Goal: Information Seeking & Learning: Learn about a topic

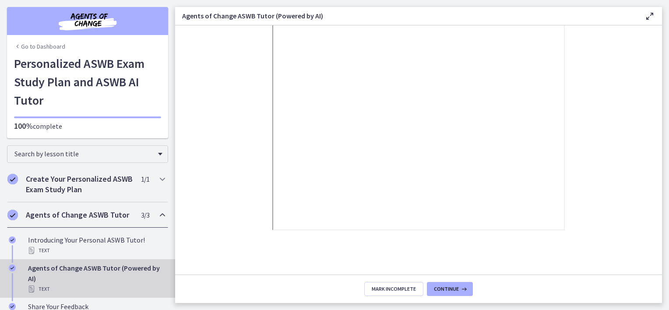
click at [32, 43] on link "Go to Dashboard" at bounding box center [39, 46] width 51 height 9
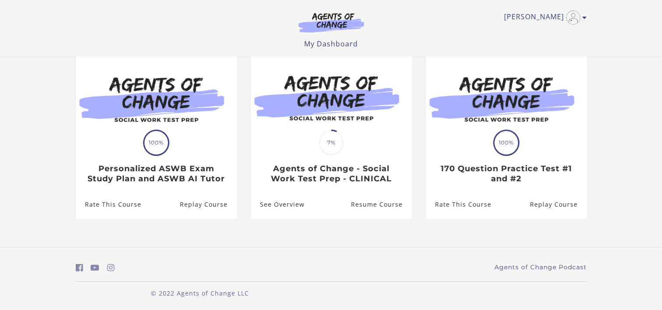
scroll to position [82, 0]
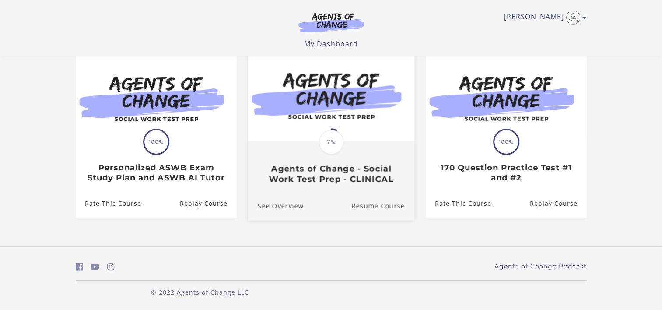
click at [279, 179] on h3 "Agents of Change - Social Work Test Prep - CLINICAL" at bounding box center [330, 174] width 147 height 20
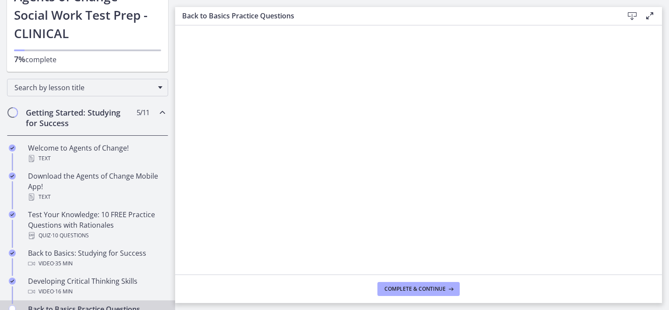
scroll to position [77, 0]
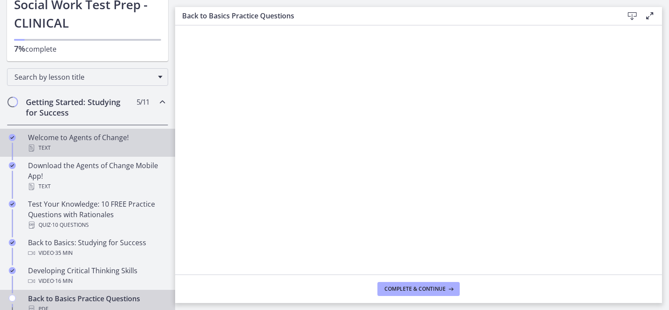
click at [40, 138] on div "Welcome to Agents of Change! Text" at bounding box center [96, 142] width 137 height 21
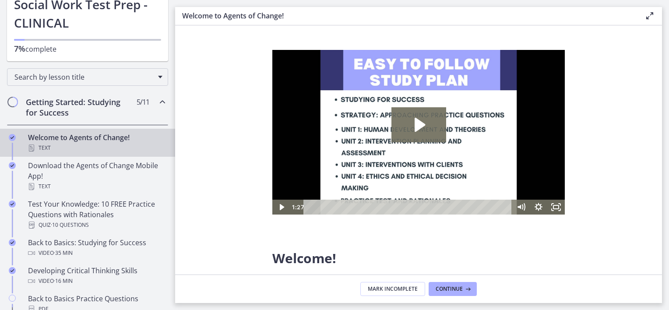
click at [412, 125] on icon "Play Video: c1o6hcmjueu5qasqsu00.mp4" at bounding box center [418, 124] width 55 height 35
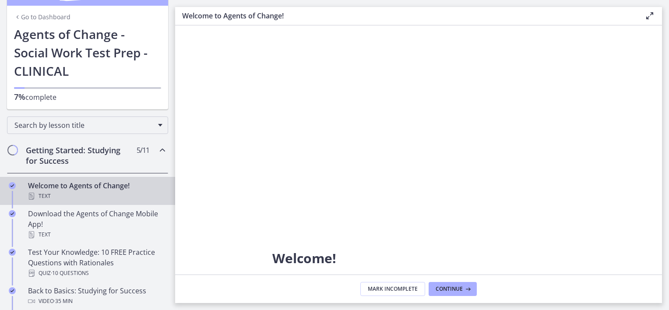
scroll to position [30, 0]
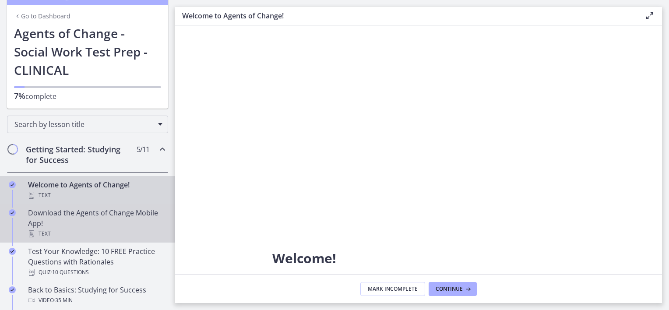
click at [39, 218] on div "Download the Agents of Change Mobile App! Text" at bounding box center [96, 223] width 137 height 32
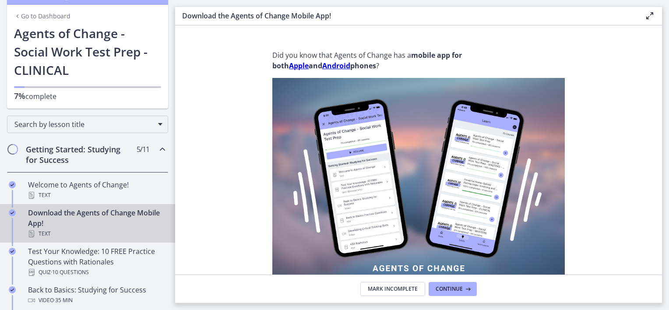
click at [342, 67] on strong "Android" at bounding box center [336, 66] width 28 height 10
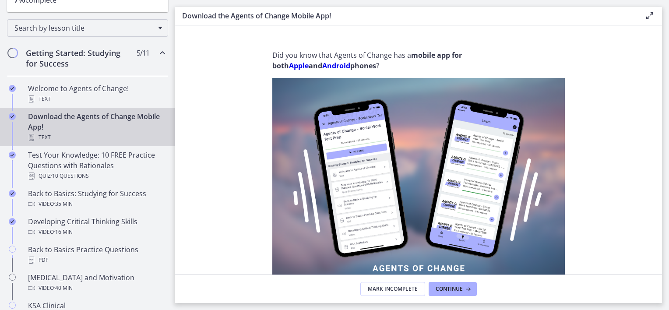
scroll to position [128, 0]
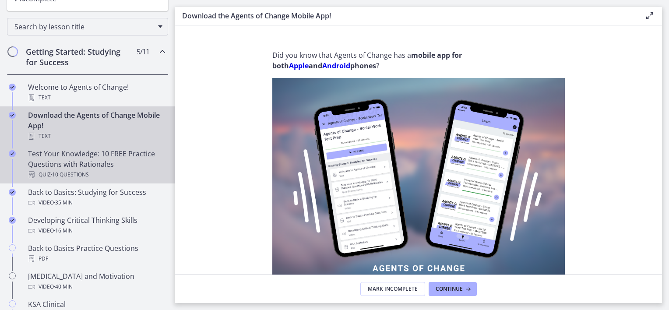
click at [44, 161] on div "Test Your Knowledge: 10 FREE Practice Questions with Rationales Quiz · 10 Quest…" at bounding box center [96, 164] width 137 height 32
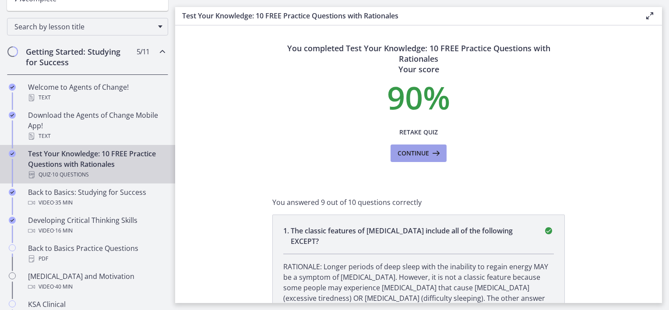
click at [408, 154] on span "Continue" at bounding box center [413, 153] width 32 height 11
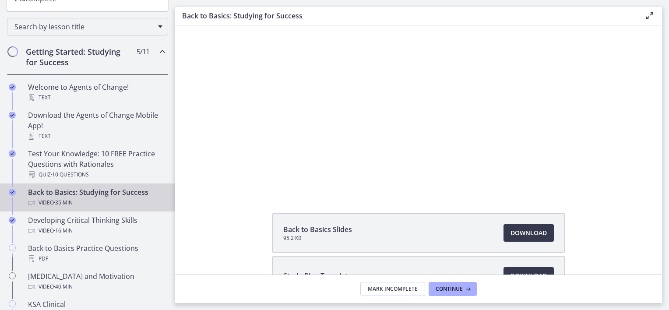
scroll to position [16, 0]
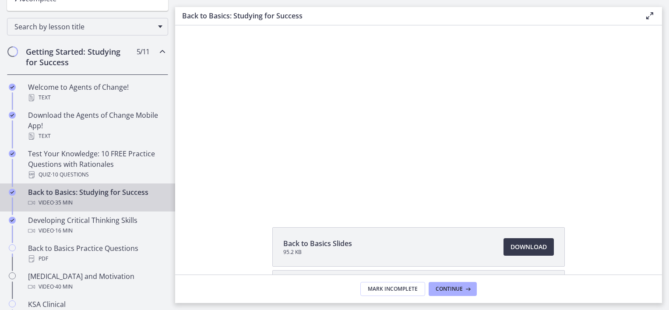
click at [402, 102] on div at bounding box center [418, 108] width 351 height 197
